Goal: Task Accomplishment & Management: Manage account settings

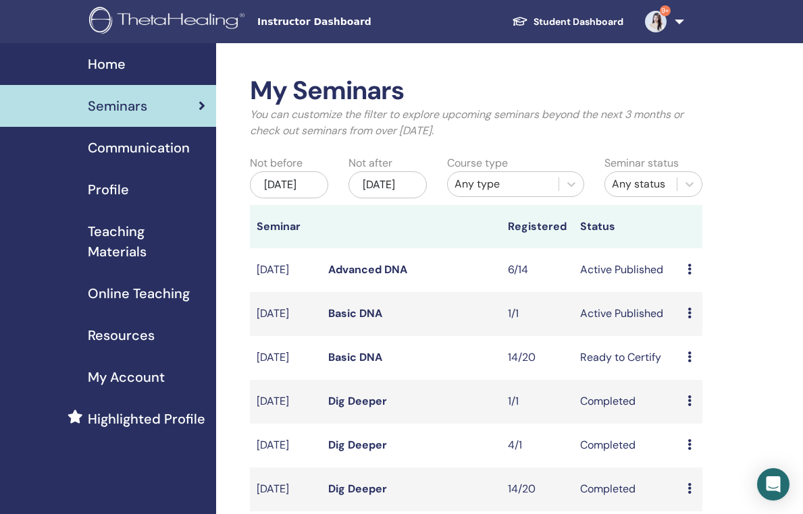
click at [691, 319] on icon at bounding box center [689, 313] width 4 height 11
click at [343, 321] on link "Basic DNA" at bounding box center [355, 313] width 54 height 14
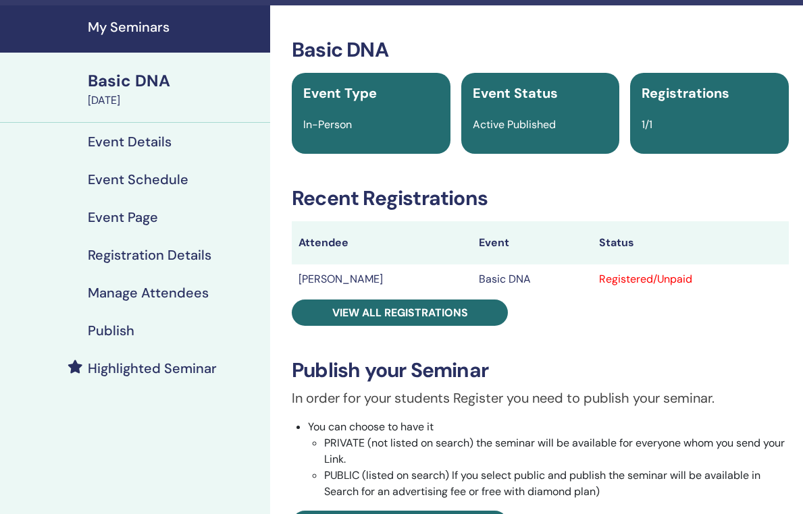
scroll to position [69, 0]
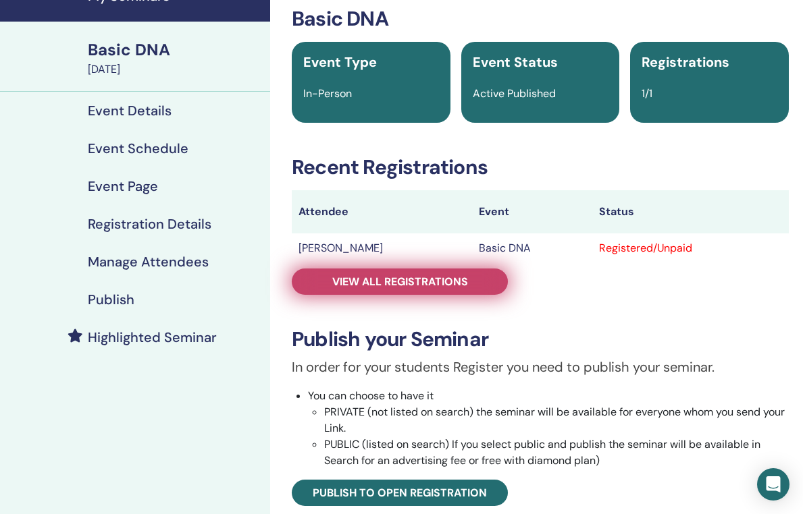
click at [439, 284] on span "View all registrations" at bounding box center [400, 282] width 136 height 14
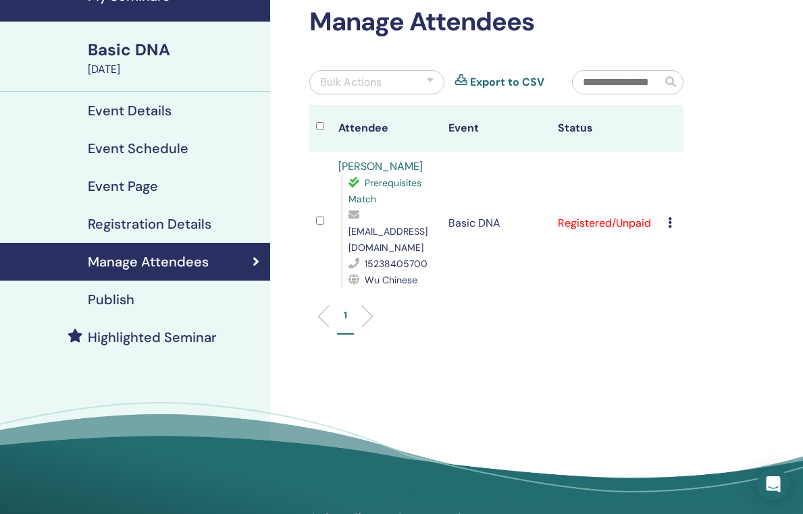
click at [670, 217] on icon at bounding box center [670, 222] width 4 height 11
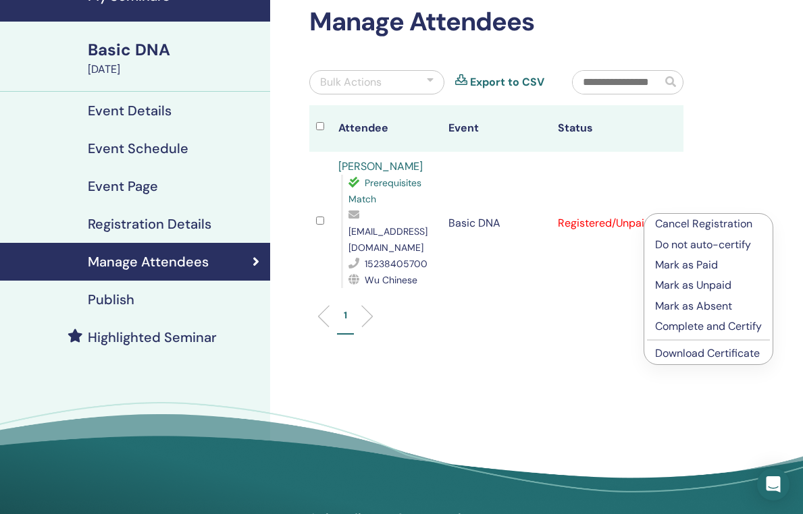
click at [703, 323] on p "Complete and Certify" at bounding box center [708, 327] width 107 height 16
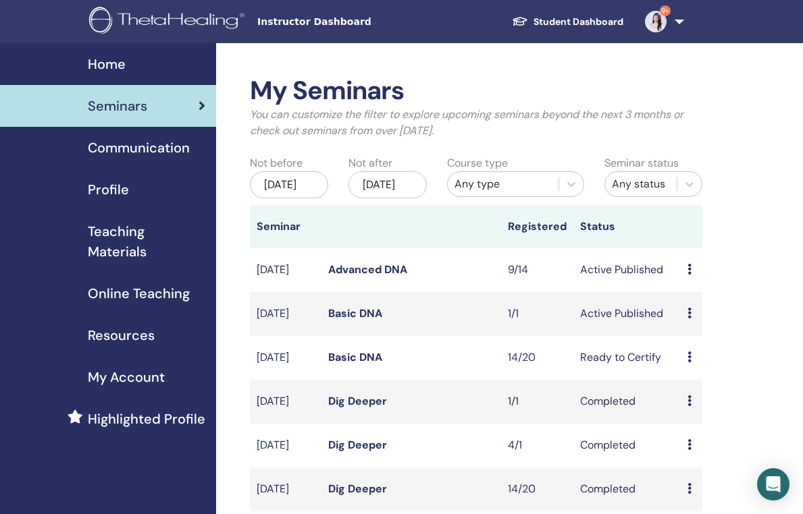
click at [388, 277] on link "Advanced DNA" at bounding box center [367, 270] width 79 height 14
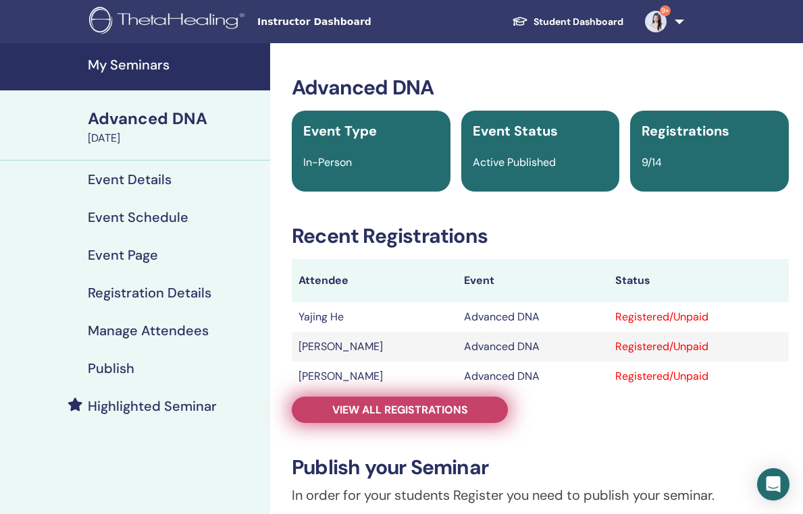
click at [359, 410] on span "View all registrations" at bounding box center [400, 410] width 136 height 14
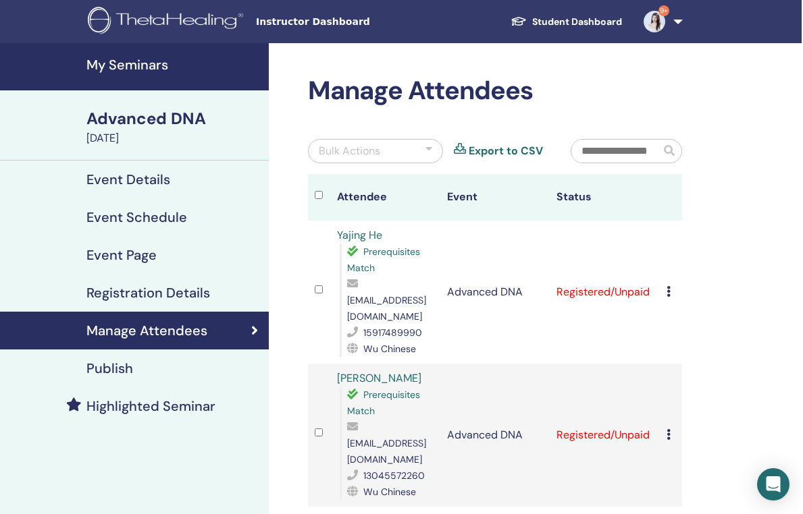
scroll to position [0, 1]
